Goal: Information Seeking & Learning: Learn about a topic

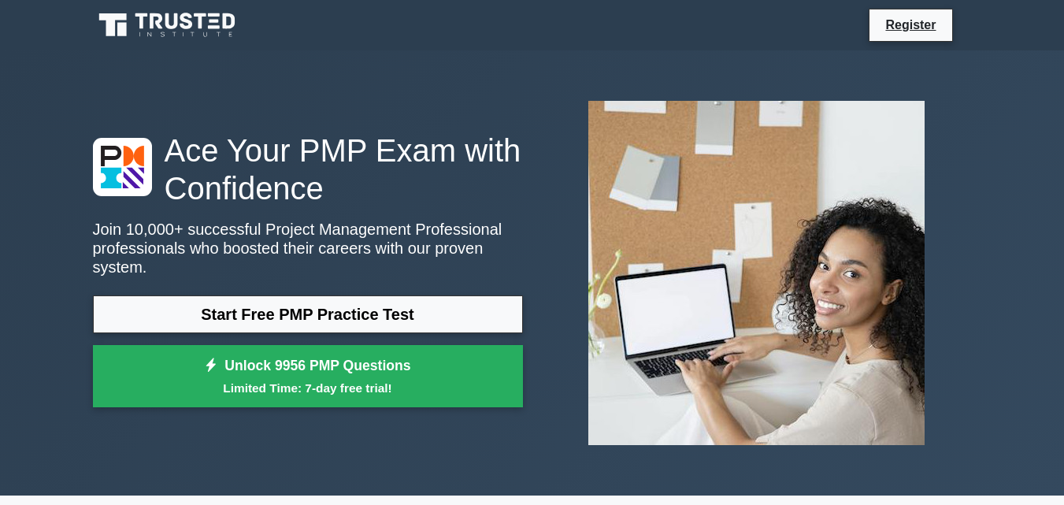
click at [322, 295] on link "Start Free PMP Practice Test" at bounding box center [308, 314] width 430 height 38
